Goal: Information Seeking & Learning: Learn about a topic

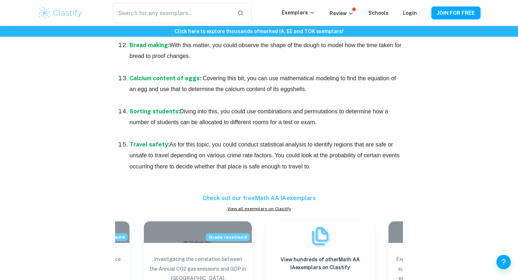
scroll to position [877, 0]
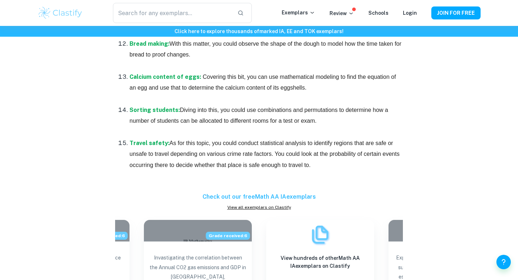
click at [181, 156] on span "As for this topic, you could conduct statistical analysis to identify regions t…" at bounding box center [266, 154] width 272 height 28
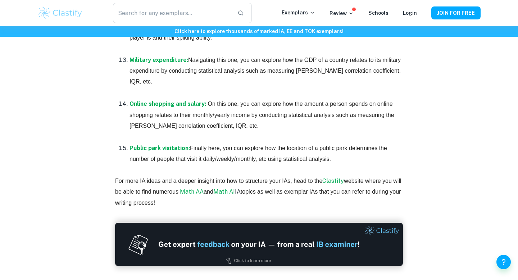
scroll to position [1653, 0]
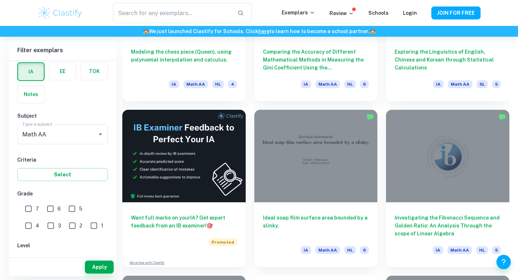
scroll to position [1128, 0]
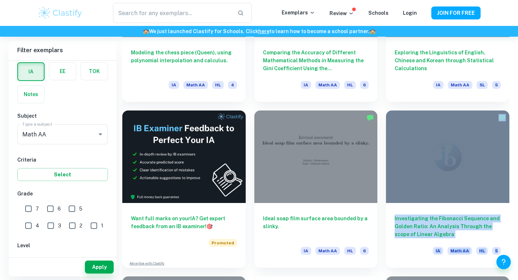
click at [25, 207] on input "7" at bounding box center [28, 209] width 14 height 14
checkbox input "true"
click at [96, 267] on button "Apply" at bounding box center [99, 267] width 29 height 13
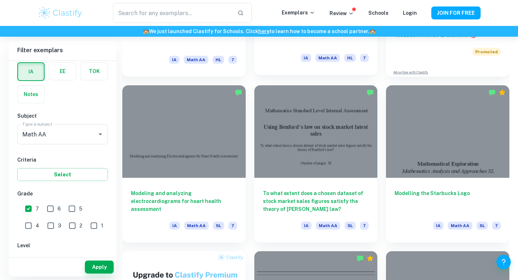
scroll to position [329, 0]
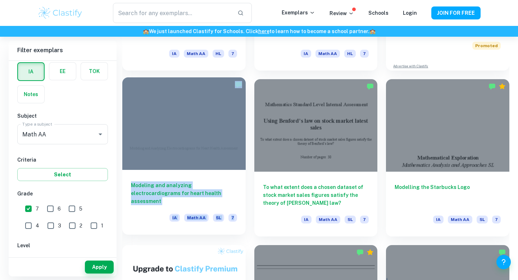
click at [176, 186] on h6 "Modeling and analyzing electrocardiograms for heart health assessment" at bounding box center [184, 193] width 106 height 24
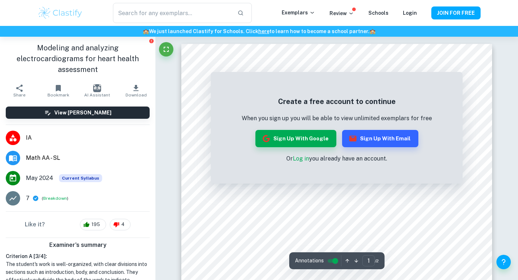
click at [296, 162] on p "Or Log in you already have an account." at bounding box center [337, 158] width 190 height 9
click at [302, 156] on link "Log in" at bounding box center [301, 158] width 16 height 7
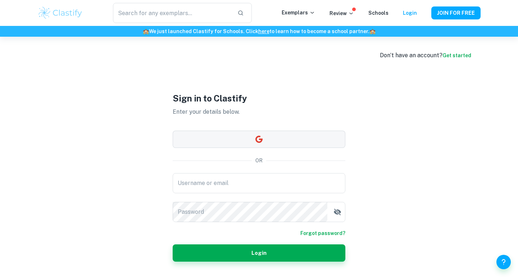
click at [249, 143] on button "button" at bounding box center [259, 139] width 173 height 17
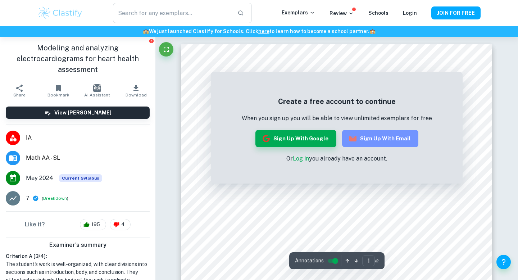
click at [386, 140] on button "Sign up with Email" at bounding box center [380, 138] width 76 height 17
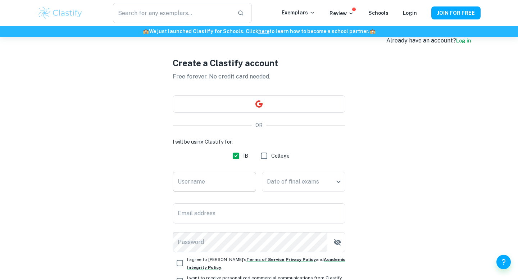
scroll to position [17, 0]
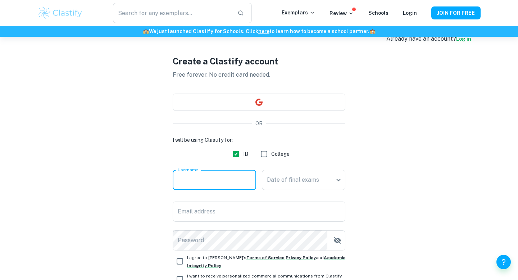
click at [226, 184] on input "Username" at bounding box center [215, 180] width 84 height 20
type input "mahee"
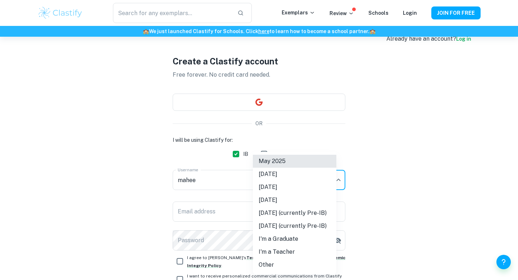
click at [278, 181] on body "We value your privacy We use cookies to enhance your browsing experience, serve…" at bounding box center [259, 160] width 518 height 280
click at [280, 187] on li "May 2026" at bounding box center [295, 187] width 84 height 13
type input "M26"
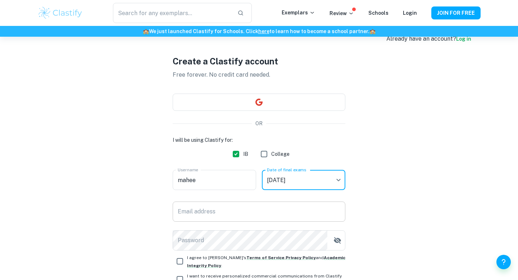
click at [225, 212] on input "Email address" at bounding box center [259, 212] width 173 height 20
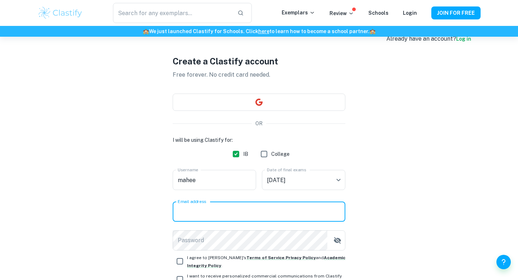
type input "maheepatel2026@gmail.com"
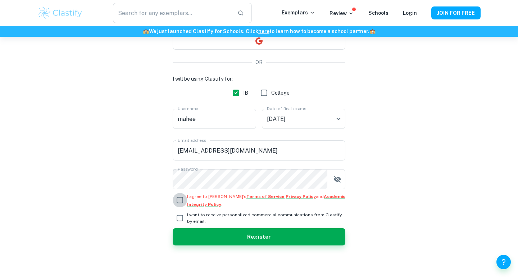
click at [183, 199] on input "I agree to Clastify's Terms of Service , Privacy Policy and Academic Integrity …" at bounding box center [180, 200] width 14 height 14
checkbox input "true"
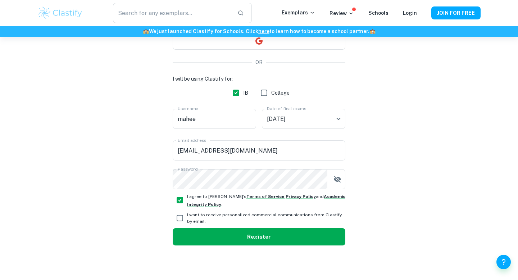
click at [195, 234] on button "Register" at bounding box center [259, 236] width 173 height 17
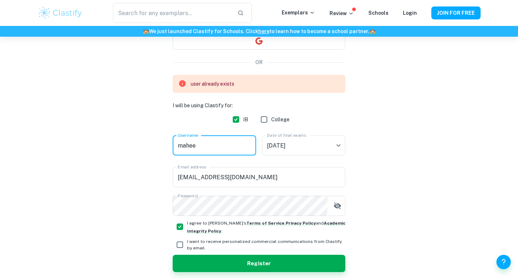
click at [188, 149] on input "mahee" at bounding box center [215, 145] width 84 height 20
click at [213, 144] on input "mahee" at bounding box center [215, 145] width 84 height 20
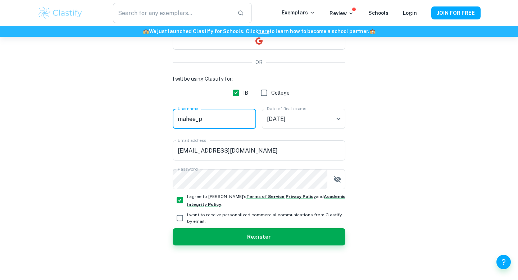
click at [198, 226] on div "I will be using Clastify for: IB College Username mahee_p Username Date of fina…" at bounding box center [259, 160] width 173 height 171
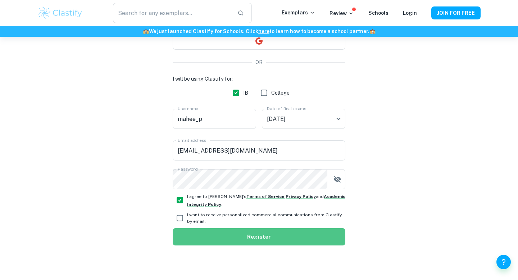
click at [198, 229] on button "Register" at bounding box center [259, 236] width 173 height 17
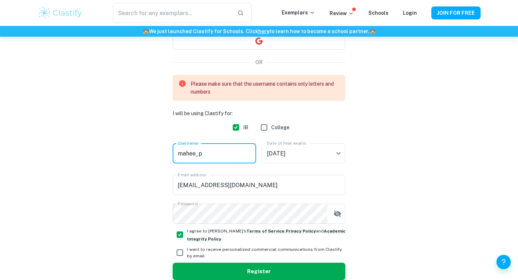
click at [196, 155] on input "mahee_p" at bounding box center [215, 153] width 84 height 20
click at [198, 155] on input "mahee_p" at bounding box center [215, 153] width 84 height 20
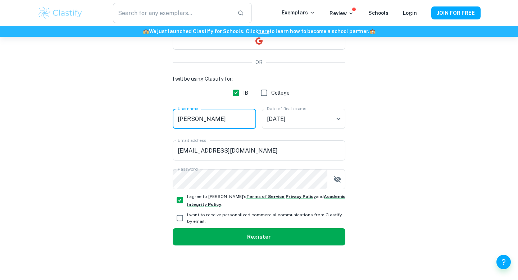
type input "maheep"
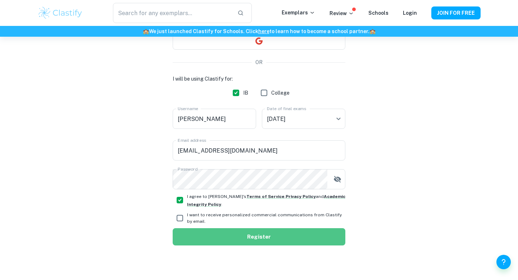
click at [226, 239] on button "Register" at bounding box center [259, 236] width 173 height 17
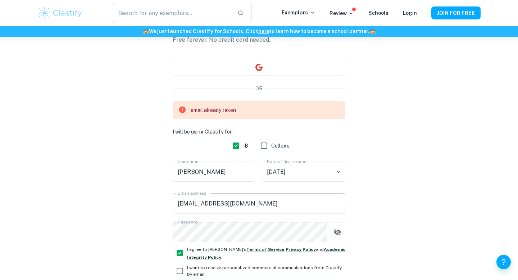
scroll to position [0, 0]
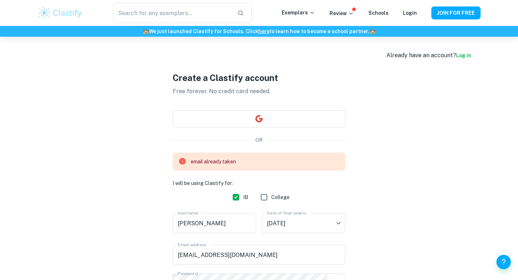
click at [462, 57] on link "Log in" at bounding box center [463, 56] width 15 height 6
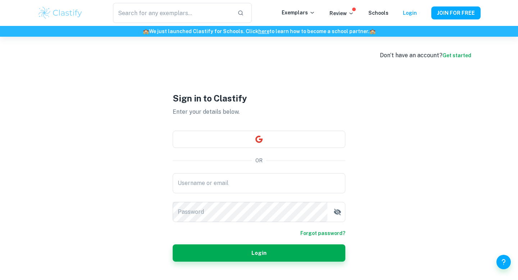
click at [321, 231] on link "Forgot password?" at bounding box center [323, 233] width 45 height 8
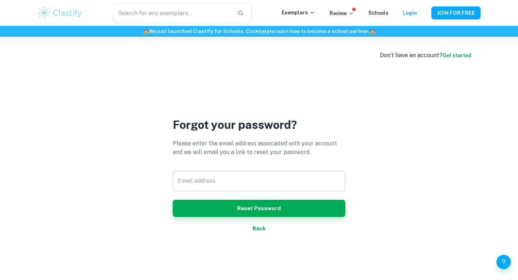
click at [228, 180] on input "Email address" at bounding box center [259, 181] width 173 height 20
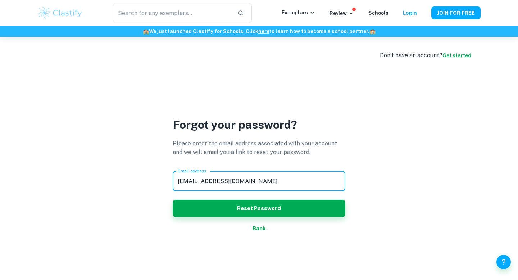
type input "maheepatel2026@gmail.com"
click at [173, 200] on button "Reset Password" at bounding box center [259, 208] width 173 height 17
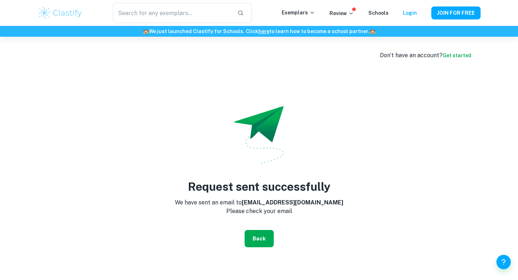
click at [258, 238] on button "Back" at bounding box center [259, 238] width 29 height 17
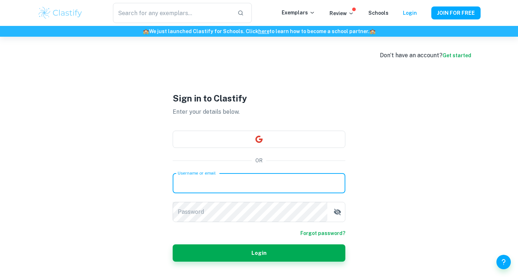
click at [258, 177] on input "Username or email" at bounding box center [259, 183] width 173 height 20
type input "maheepatel2026@gmail.com"
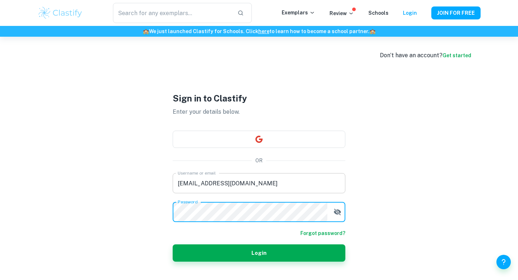
click at [173, 244] on button "Login" at bounding box center [259, 252] width 173 height 17
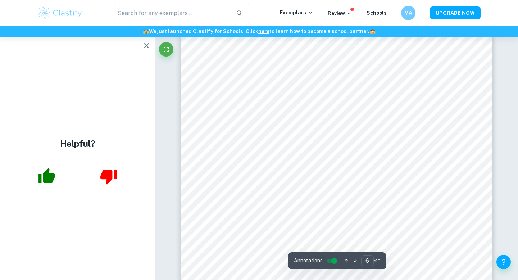
scroll to position [2443, 0]
type input "23"
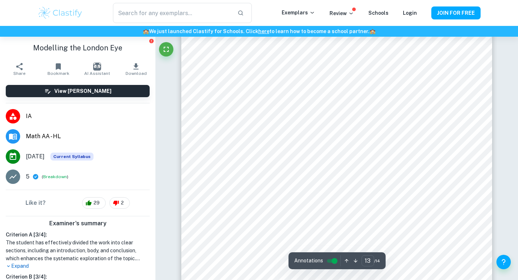
scroll to position [5516, 0]
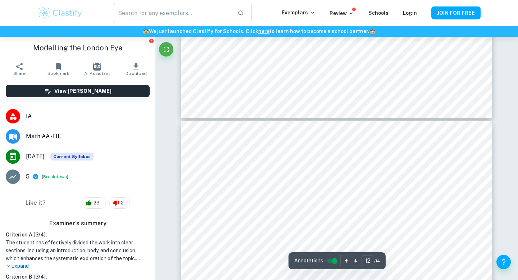
type input "11"
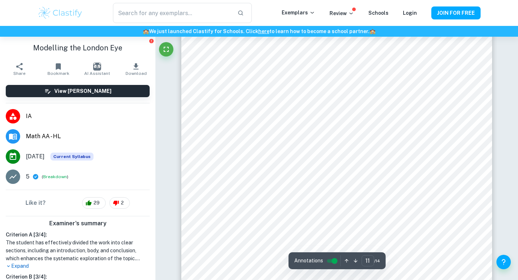
scroll to position [4683, 0]
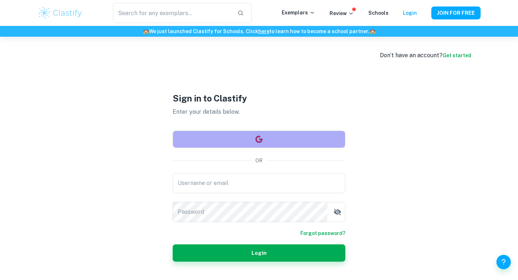
click at [264, 135] on button "button" at bounding box center [259, 139] width 173 height 17
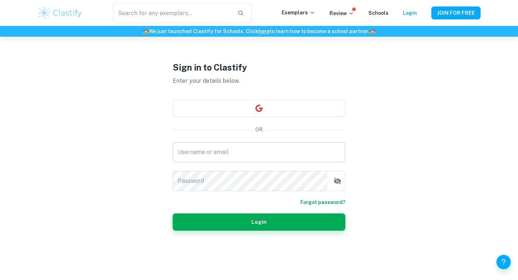
scroll to position [37, 0]
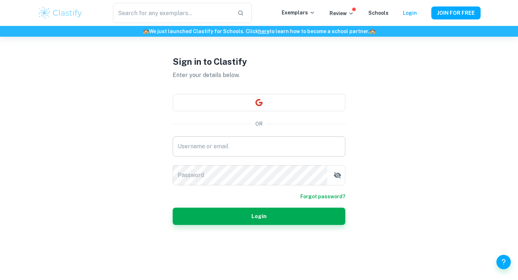
click at [231, 147] on input "Username or email" at bounding box center [259, 146] width 173 height 20
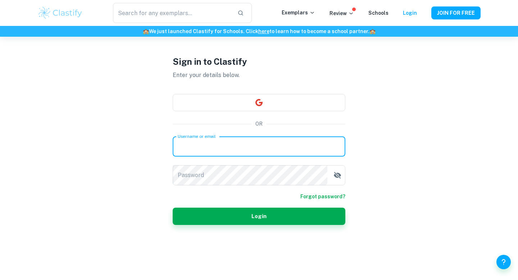
type input "[EMAIL_ADDRESS][DOMAIN_NAME]"
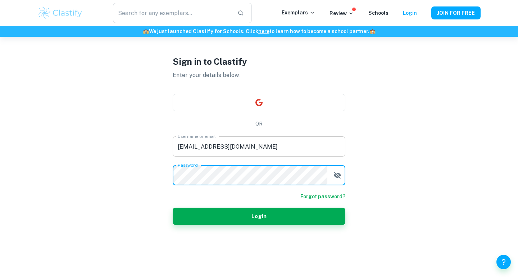
click at [173, 208] on button "Login" at bounding box center [259, 216] width 173 height 17
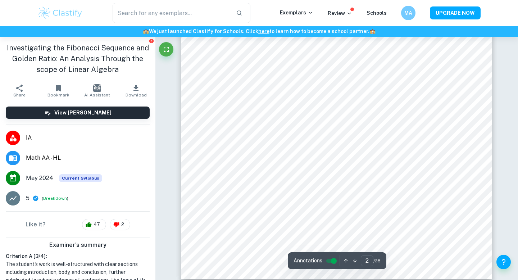
scroll to position [624, 0]
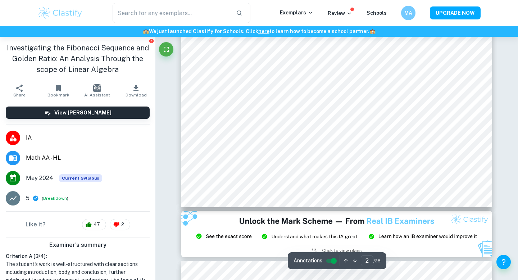
type input "3"
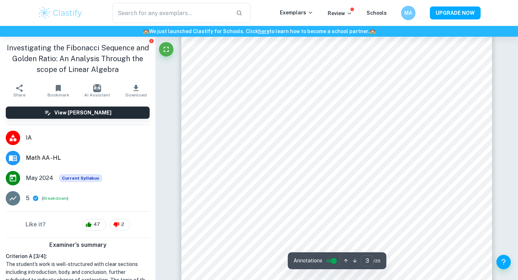
scroll to position [1075, 0]
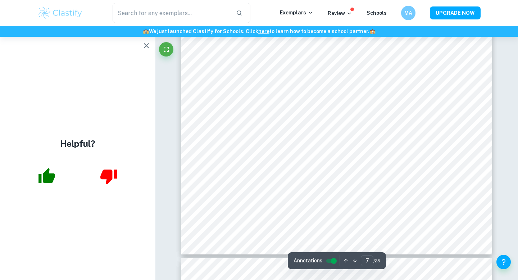
scroll to position [3015, 0]
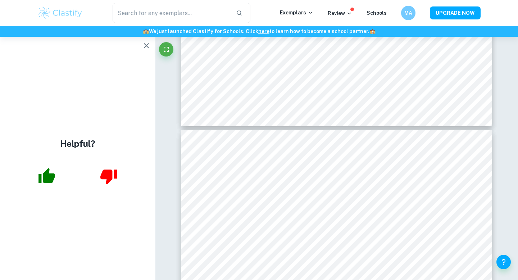
type input "8"
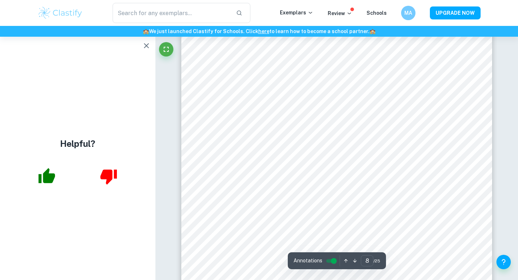
scroll to position [3361, 0]
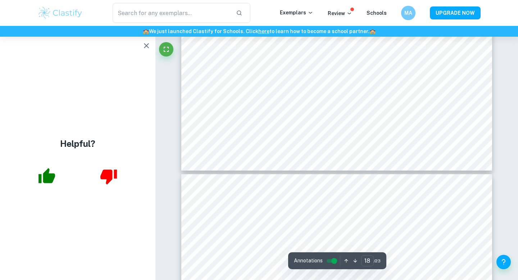
type input "19"
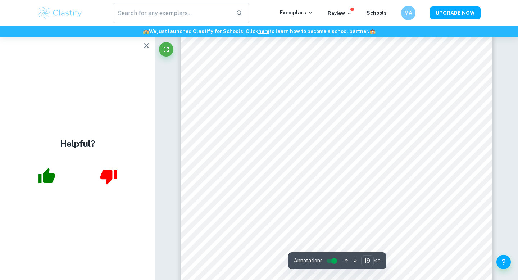
scroll to position [8365, 0]
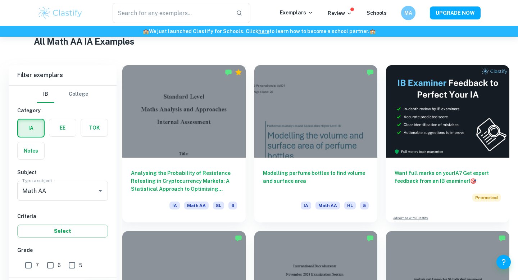
scroll to position [197, 0]
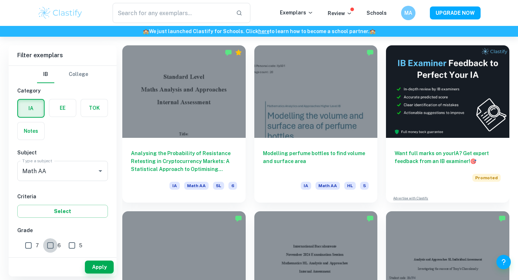
click at [48, 243] on input "6" at bounding box center [50, 245] width 14 height 14
checkbox input "true"
click at [24, 243] on input "7" at bounding box center [28, 245] width 14 height 14
checkbox input "true"
click at [111, 264] on button "Apply" at bounding box center [99, 267] width 29 height 13
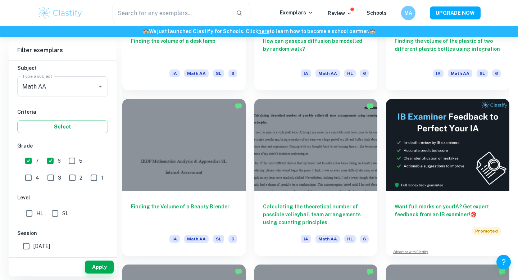
scroll to position [5456, 0]
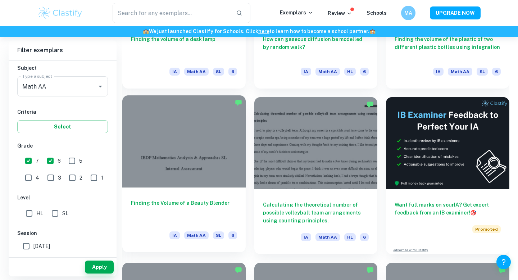
click at [183, 167] on div at bounding box center [183, 141] width 123 height 93
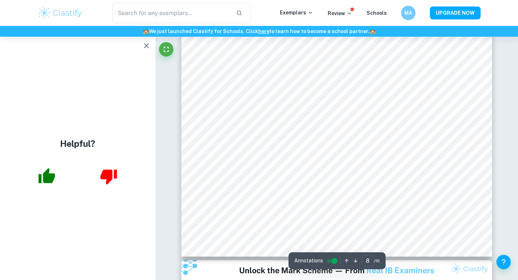
scroll to position [3134, 0]
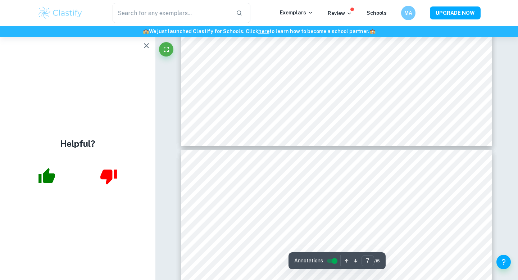
type input "6"
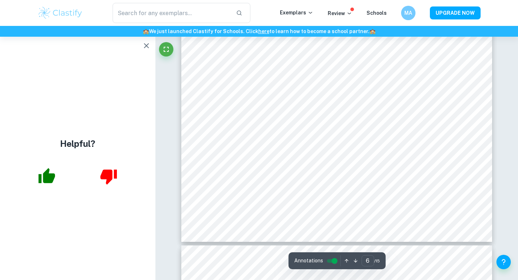
scroll to position [2334, 0]
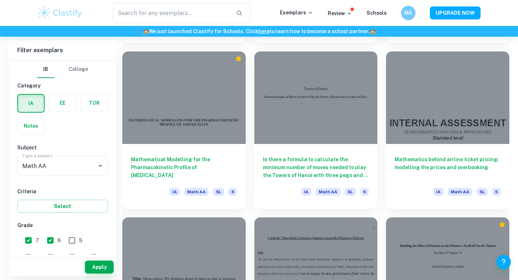
scroll to position [9652, 0]
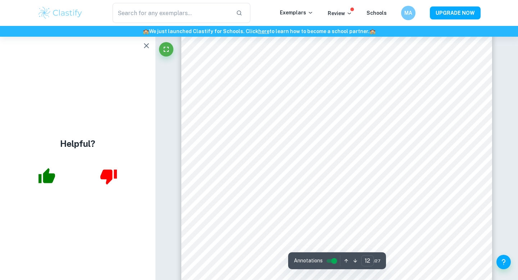
scroll to position [5143, 0]
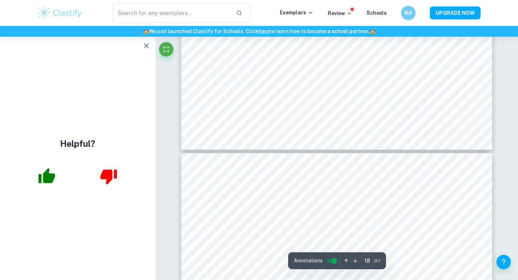
type input "19"
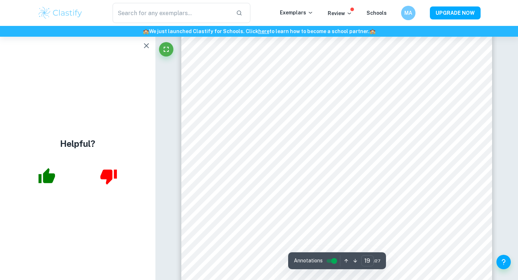
scroll to position [8225, 0]
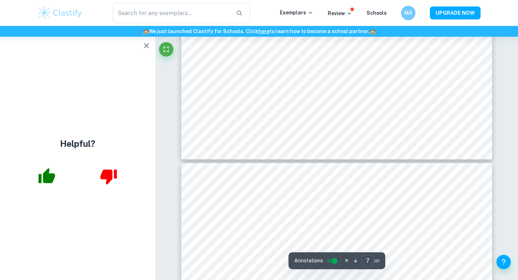
type input "8"
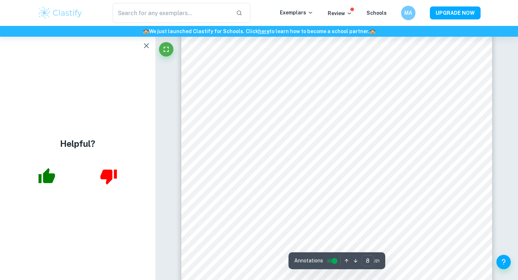
scroll to position [3365, 0]
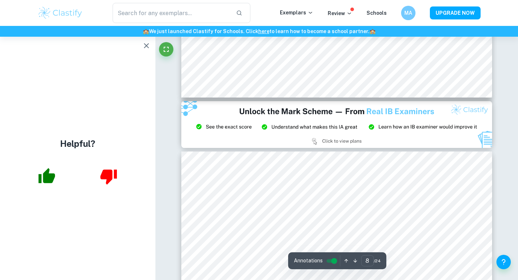
type input "9"
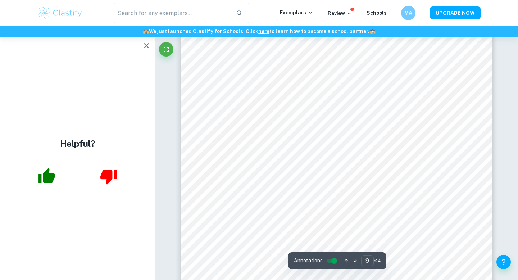
scroll to position [3826, 0]
type input "8"
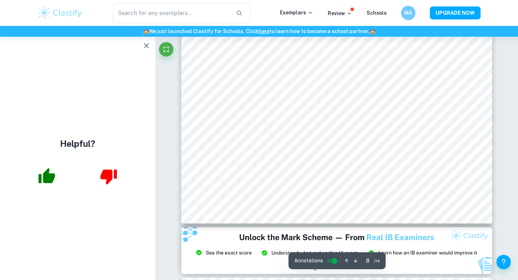
scroll to position [3484, 0]
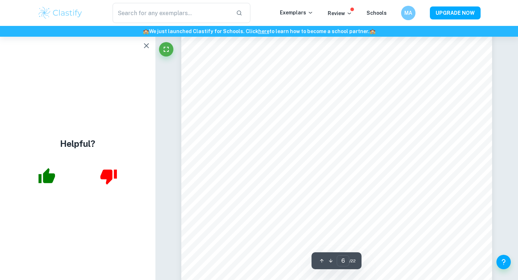
scroll to position [2182, 0]
type input "12"
